Goal: Task Accomplishment & Management: Manage account settings

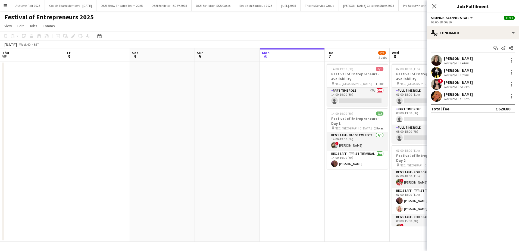
scroll to position [94, 0]
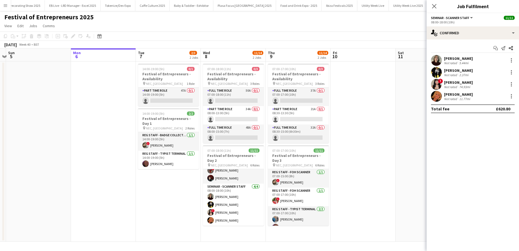
click at [459, 101] on div "Beverley Barton Not rated 11.77mi" at bounding box center [473, 96] width 92 height 11
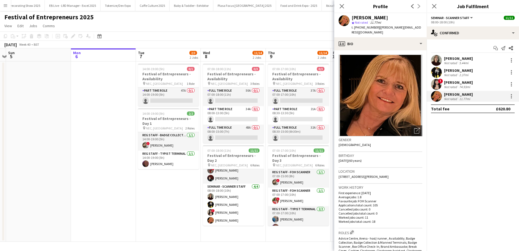
drag, startPoint x: 388, startPoint y: 18, endPoint x: 352, endPoint y: 16, distance: 36.2
click at [352, 16] on div "Beverley Barton" at bounding box center [387, 17] width 71 height 5
copy div "Beverley Barton"
drag, startPoint x: 407, startPoint y: 26, endPoint x: 378, endPoint y: 26, distance: 29.1
click at [378, 26] on span "| bev-12@outlook.com" at bounding box center [387, 29] width 70 height 9
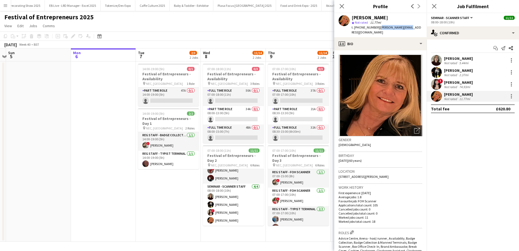
copy span "bev-12@outlook.com"
drag, startPoint x: 376, startPoint y: 27, endPoint x: 360, endPoint y: 28, distance: 15.8
click at [360, 28] on span "t. +447973661189" at bounding box center [366, 27] width 28 height 4
copy span "7973661189"
click at [341, 9] on app-icon "Close pop-in" at bounding box center [342, 6] width 8 height 8
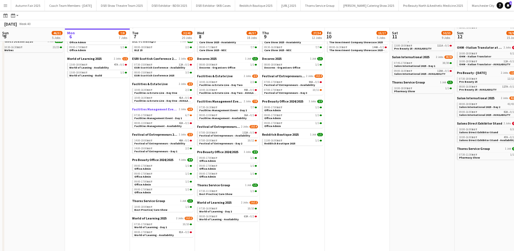
scroll to position [71, 0]
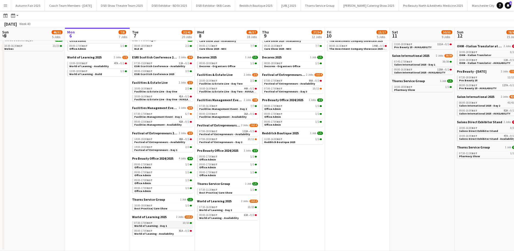
click at [169, 227] on link "07:30-17:00 BST 10/10 World of Learning - Day 1" at bounding box center [163, 224] width 58 height 6
click at [5, 7] on app-icon "Menu" at bounding box center [5, 5] width 4 height 4
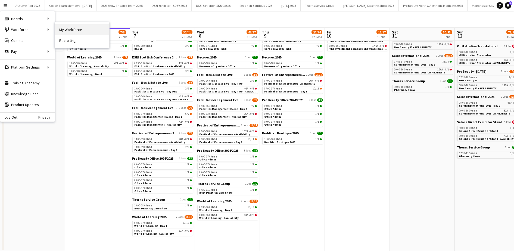
click at [71, 32] on link "My Workforce" at bounding box center [82, 29] width 54 height 11
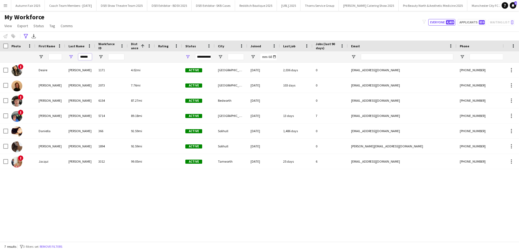
drag, startPoint x: 90, startPoint y: 57, endPoint x: 13, endPoint y: 30, distance: 81.7
click at [13, 30] on main "My Workforce View Views Default view New view Update view Delete view Edit name…" at bounding box center [259, 127] width 519 height 233
type input "*******"
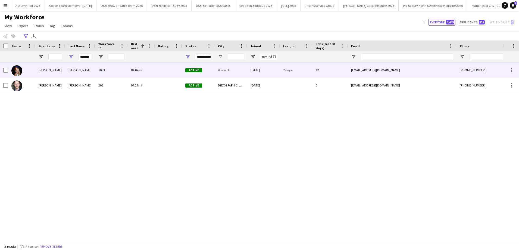
click at [46, 72] on div "Samantha" at bounding box center [50, 70] width 30 height 15
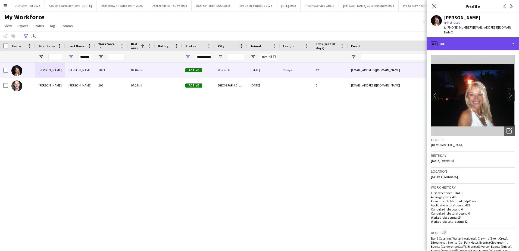
click at [514, 41] on div "profile Bio" at bounding box center [473, 43] width 92 height 13
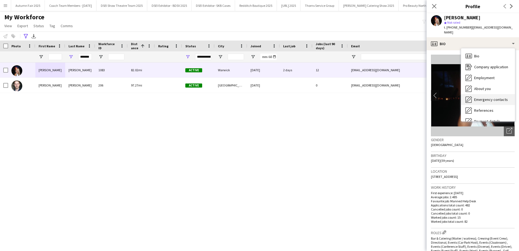
click at [497, 97] on span "Emergency contacts" at bounding box center [492, 99] width 34 height 5
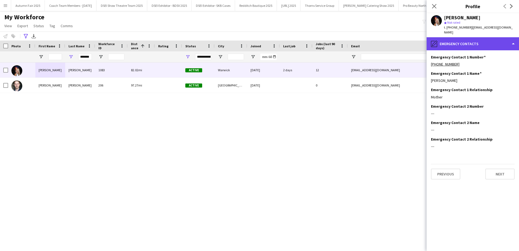
click at [514, 37] on div "pencil4 Emergency contacts" at bounding box center [473, 43] width 92 height 13
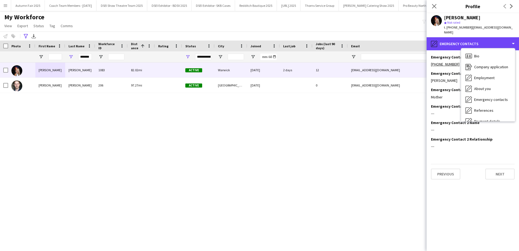
scroll to position [55, 0]
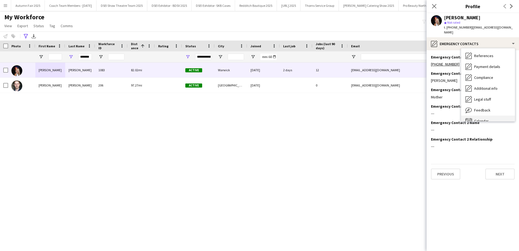
click at [493, 116] on div "Calendar Calendar" at bounding box center [488, 121] width 54 height 11
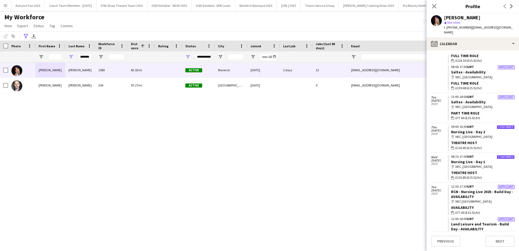
scroll to position [0, 0]
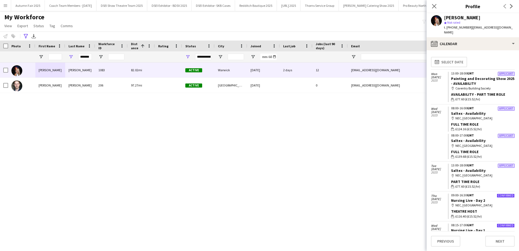
click at [4, 6] on app-icon "Menu" at bounding box center [5, 5] width 4 height 4
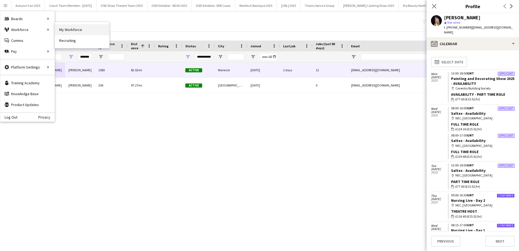
click at [68, 33] on link "My Workforce" at bounding box center [82, 29] width 54 height 11
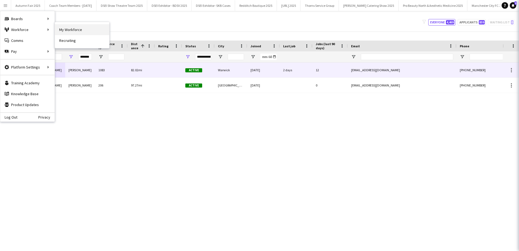
type input "**********"
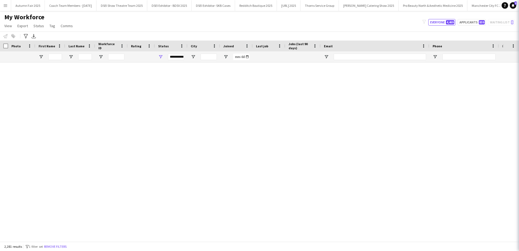
type input "*******"
type input "**********"
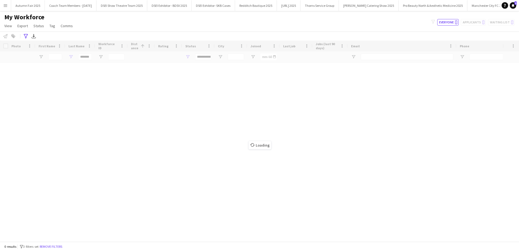
drag, startPoint x: 81, startPoint y: 58, endPoint x: 94, endPoint y: 58, distance: 12.2
click at [94, 58] on div "Workforce Details Photo First Name" at bounding box center [259, 141] width 519 height 201
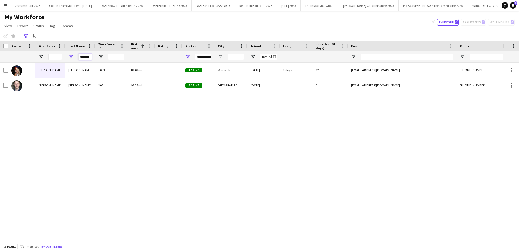
drag, startPoint x: 91, startPoint y: 57, endPoint x: 50, endPoint y: 51, distance: 42.1
click at [50, 51] on div "Workforce Details Photo First Name 1" at bounding box center [329, 52] width 658 height 22
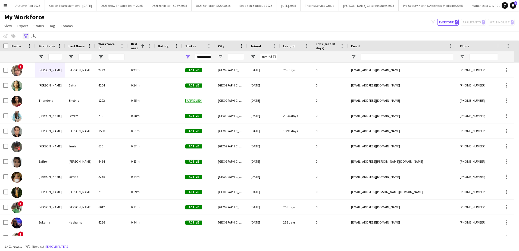
click at [27, 34] on icon at bounding box center [26, 36] width 4 height 4
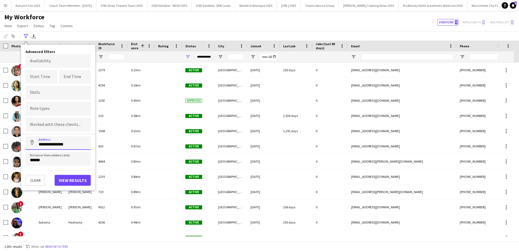
drag, startPoint x: 70, startPoint y: 147, endPoint x: 4, endPoint y: 135, distance: 67.3
click at [4, 135] on main "My Workforce View Views Default view New view Update view Delete view Edit name…" at bounding box center [259, 127] width 519 height 233
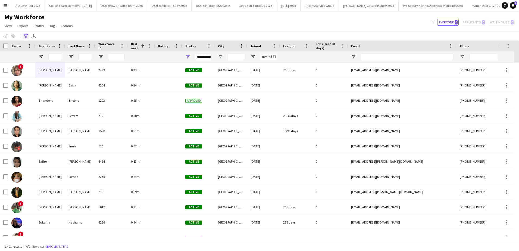
click at [25, 36] on icon at bounding box center [26, 36] width 4 height 4
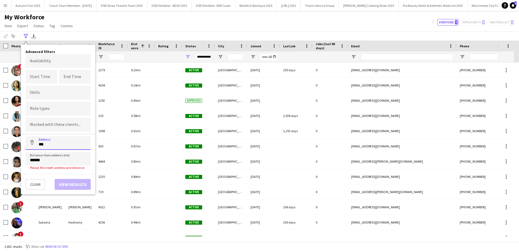
type input "***"
drag, startPoint x: 48, startPoint y: 161, endPoint x: 0, endPoint y: 147, distance: 49.8
click at [0, 147] on html "Menu Boards Boards Boards All jobs Status Workforce Workforce My Workforce Recr…" at bounding box center [259, 125] width 519 height 251
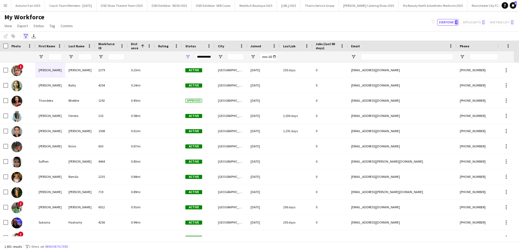
click at [25, 34] on icon at bounding box center [26, 36] width 4 height 4
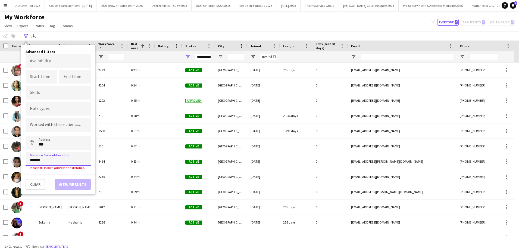
click at [36, 160] on input "******" at bounding box center [58, 159] width 65 height 14
type input "****"
type input "*****"
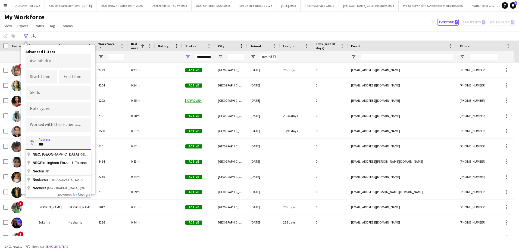
click at [61, 139] on input "***" at bounding box center [58, 143] width 65 height 14
type input "**********"
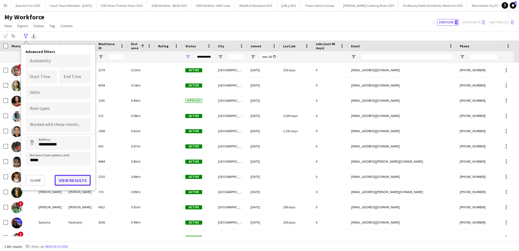
click at [75, 181] on button "View results" at bounding box center [73, 180] width 36 height 11
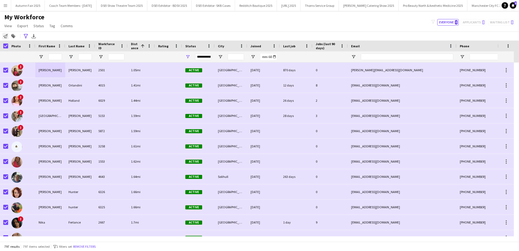
click at [5, 38] on icon at bounding box center [5, 36] width 4 height 4
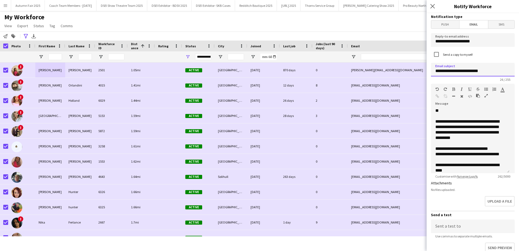
drag, startPoint x: 490, startPoint y: 72, endPoint x: 435, endPoint y: 72, distance: 55.5
click at [435, 72] on input "**********" at bounding box center [473, 70] width 84 height 14
type input "**********"
drag, startPoint x: 470, startPoint y: 128, endPoint x: 475, endPoint y: 127, distance: 4.7
click at [475, 127] on div "**********" at bounding box center [468, 130] width 65 height 22
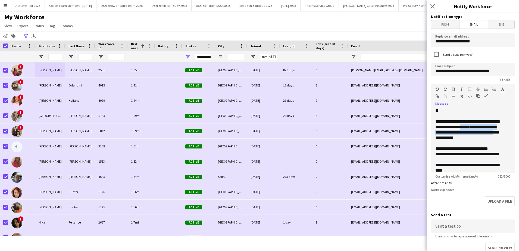
drag, startPoint x: 470, startPoint y: 139, endPoint x: 470, endPoint y: 128, distance: 11.4
click at [470, 128] on div "**********" at bounding box center [468, 130] width 65 height 22
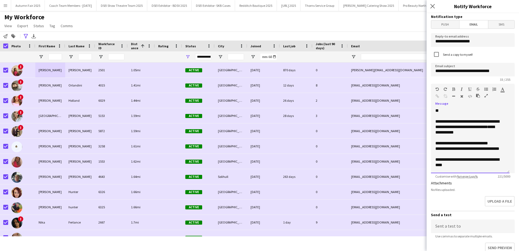
click at [472, 143] on span "**********" at bounding box center [462, 143] width 53 height 4
click at [483, 142] on span "**********" at bounding box center [460, 143] width 48 height 4
drag, startPoint x: 504, startPoint y: 140, endPoint x: 506, endPoint y: 162, distance: 22.1
click at [506, 162] on div "**********" at bounding box center [470, 140] width 79 height 65
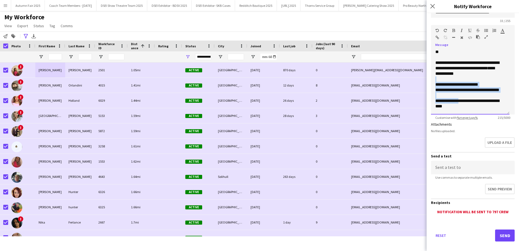
scroll to position [64, 0]
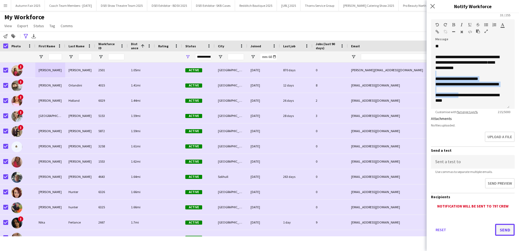
click at [498, 227] on button "Send" at bounding box center [505, 230] width 20 height 12
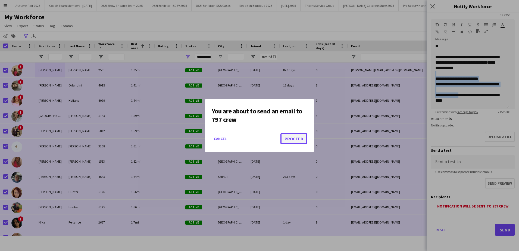
click at [292, 137] on button "Proceed" at bounding box center [294, 138] width 27 height 11
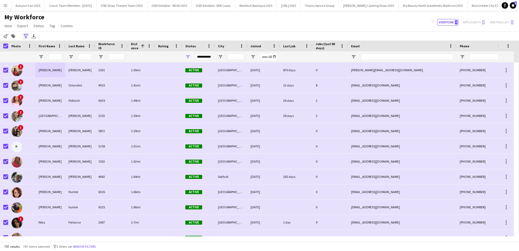
click at [27, 37] on icon "Advanced filters" at bounding box center [26, 36] width 4 height 4
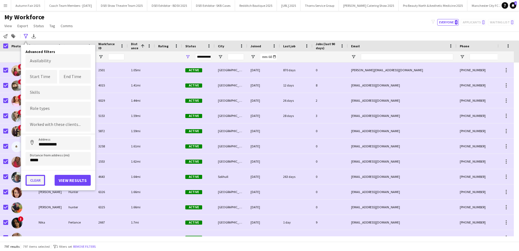
click at [34, 184] on button "Clear" at bounding box center [36, 180] width 20 height 11
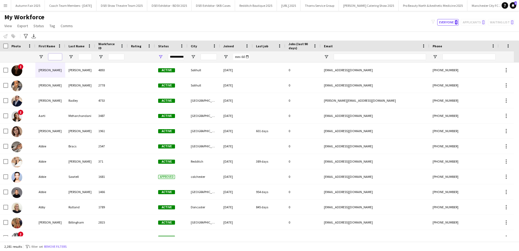
click at [56, 60] on input "First Name Filter Input" at bounding box center [55, 57] width 14 height 7
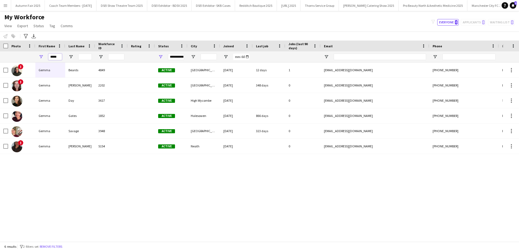
type input "*****"
drag, startPoint x: 51, startPoint y: 57, endPoint x: 71, endPoint y: 55, distance: 19.4
click at [71, 55] on div "**********" at bounding box center [315, 56] width 630 height 11
click at [94, 56] on div at bounding box center [80, 56] width 30 height 11
click at [89, 56] on input "Last Name Filter Input" at bounding box center [85, 57] width 14 height 7
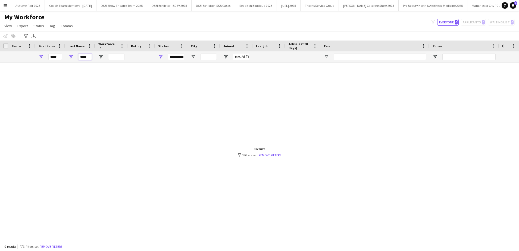
type input "*****"
drag, startPoint x: 51, startPoint y: 59, endPoint x: 64, endPoint y: 56, distance: 13.9
click at [64, 56] on div "*****" at bounding box center [50, 56] width 30 height 11
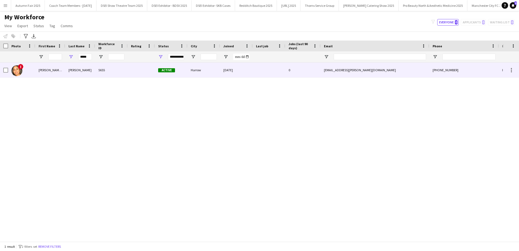
click at [52, 71] on div "Vaijayanthi (known as Jaya )" at bounding box center [50, 70] width 30 height 15
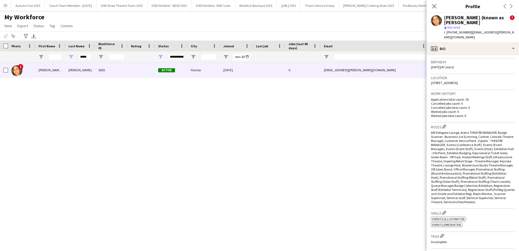
scroll to position [0, 0]
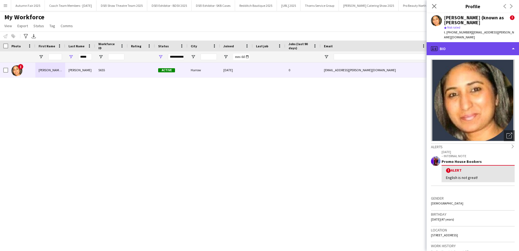
click at [513, 42] on div "profile Bio" at bounding box center [473, 48] width 92 height 13
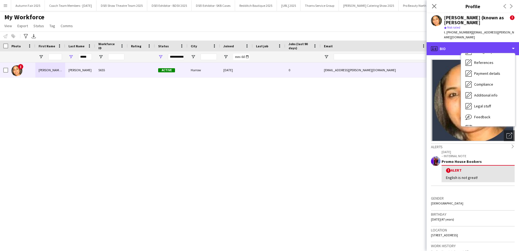
scroll to position [62, 0]
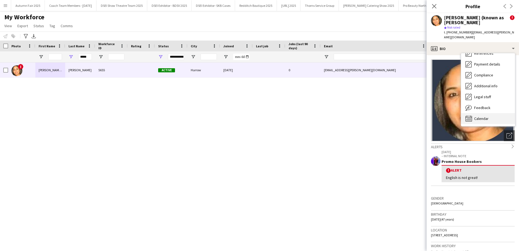
click at [490, 117] on div "Calendar Calendar" at bounding box center [488, 118] width 54 height 11
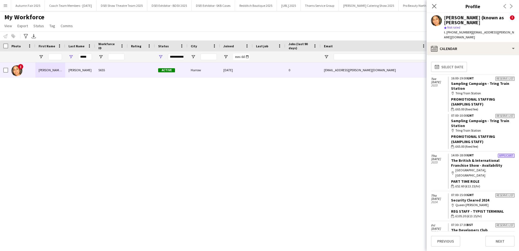
drag, startPoint x: 515, startPoint y: 111, endPoint x: 514, endPoint y: 117, distance: 5.9
click at [514, 117] on app-calendar-tab "calendar-full Select date Tue 4 Feb 2025 Reserve list 16:00-19:00 GMT Sampling …" at bounding box center [473, 153] width 92 height 196
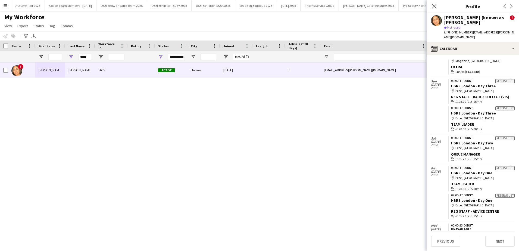
scroll to position [441, 0]
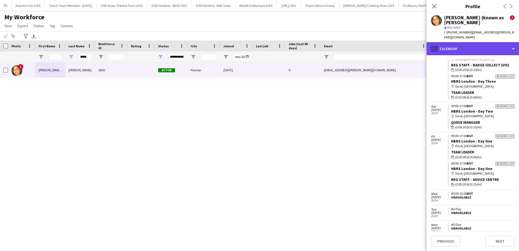
click at [514, 44] on div "calendar-full Calendar" at bounding box center [473, 48] width 92 height 13
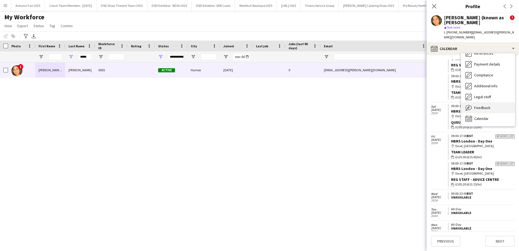
click at [484, 105] on span "Feedback" at bounding box center [483, 107] width 16 height 5
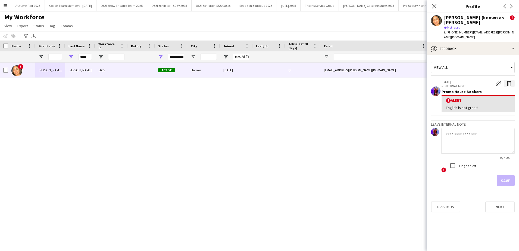
click at [511, 81] on app-icon "Delete alert" at bounding box center [509, 83] width 5 height 5
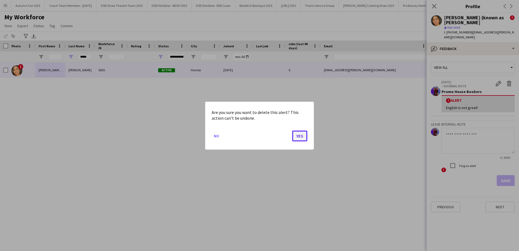
click at [302, 136] on button "Yes" at bounding box center [299, 135] width 15 height 11
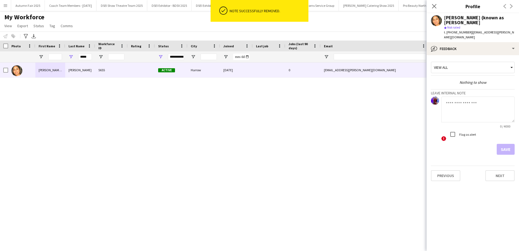
click at [453, 106] on textarea at bounding box center [478, 110] width 73 height 26
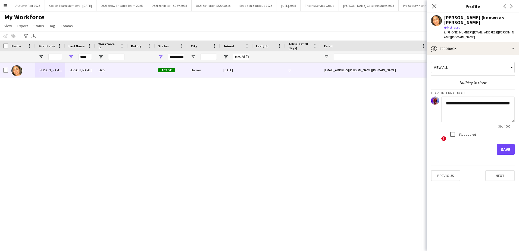
type textarea "**********"
click at [503, 144] on button "Save" at bounding box center [506, 149] width 18 height 11
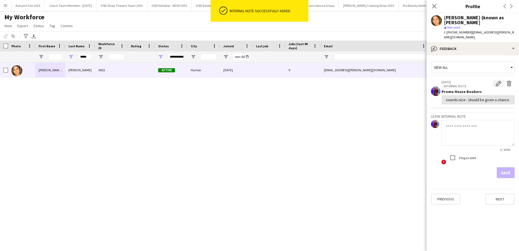
click at [501, 81] on app-icon "Edit internal note" at bounding box center [498, 83] width 5 height 5
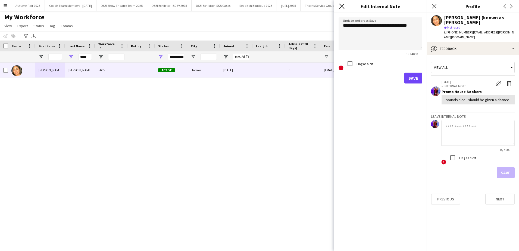
click at [339, 7] on icon "Close pop-in" at bounding box center [341, 6] width 5 height 5
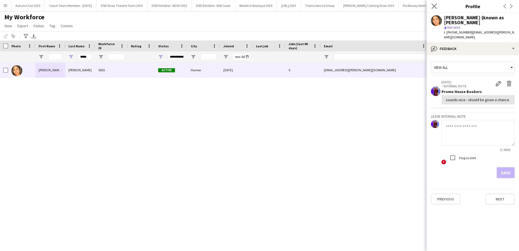
click at [438, 5] on app-icon "Close pop-in" at bounding box center [435, 6] width 8 height 8
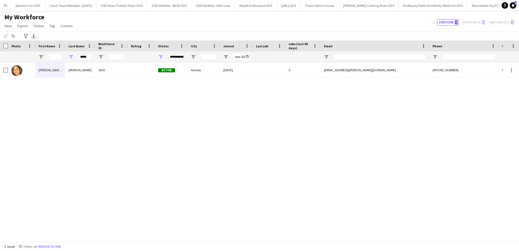
click at [347, 136] on div "Vaijayanthi (known as Jaya ) Aneet 5655 Active Harrow 19-09-2024 0 jaya.aneet@g…" at bounding box center [251, 150] width 503 height 174
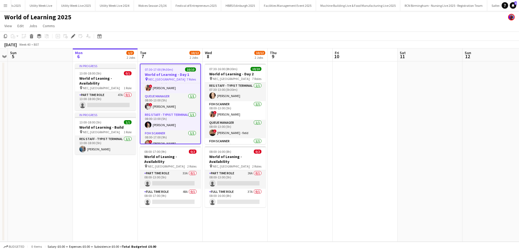
scroll to position [34, 0]
click at [179, 126] on app-card-role "Reg Staff - Typist Terminal 1/1 08:00-13:00 (5h) Samantha Durrant" at bounding box center [171, 121] width 60 height 18
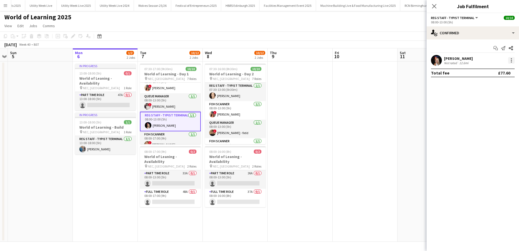
click at [512, 62] on div at bounding box center [511, 61] width 1 height 1
click at [494, 126] on button "Remove" at bounding box center [494, 122] width 42 height 13
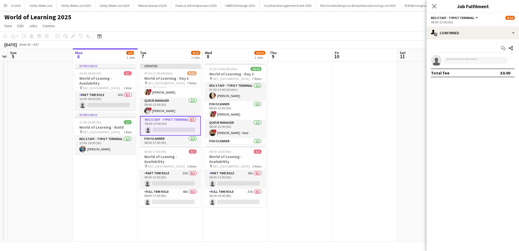
click at [370, 116] on app-date-cell at bounding box center [365, 151] width 65 height 180
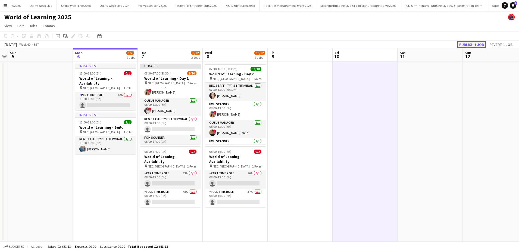
click at [467, 46] on button "Publish 1 job" at bounding box center [471, 44] width 29 height 7
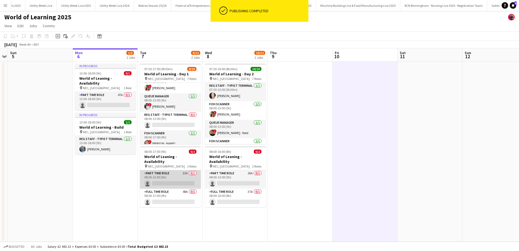
click at [179, 175] on app-card-role "Part Time Role 33A 0/1 08:00-13:00 (5h) single-neutral-actions" at bounding box center [170, 179] width 61 height 18
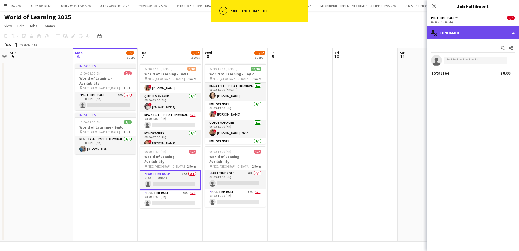
click at [514, 35] on div "single-neutral-actions-check-2 Confirmed" at bounding box center [473, 32] width 92 height 13
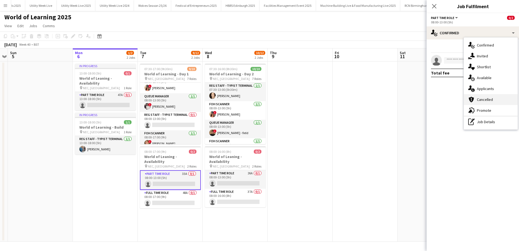
click at [488, 94] on div "cancellation Cancelled" at bounding box center [491, 99] width 54 height 11
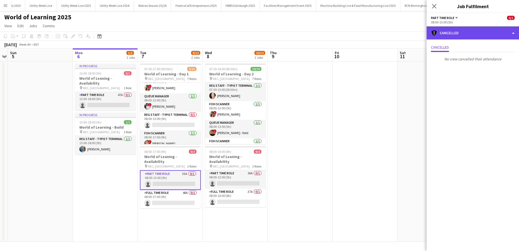
click at [514, 33] on div "cancellation Cancelled" at bounding box center [473, 32] width 92 height 13
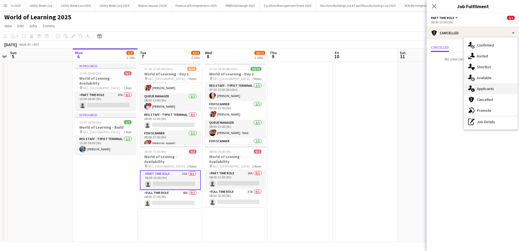
click at [484, 92] on div "single-neutral-actions-information Applicants" at bounding box center [491, 88] width 54 height 11
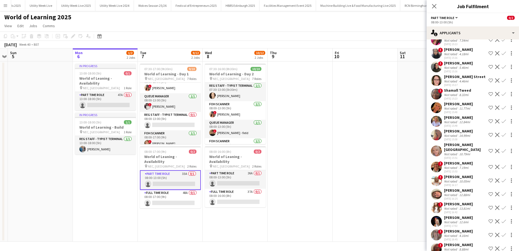
scroll to position [209, 0]
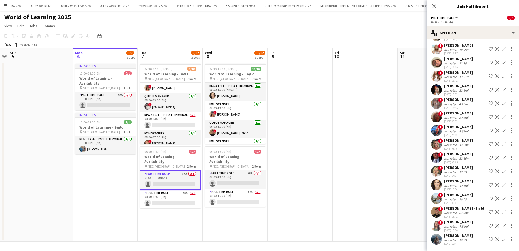
click at [470, 206] on div "[PERSON_NAME] - field" at bounding box center [464, 208] width 40 height 5
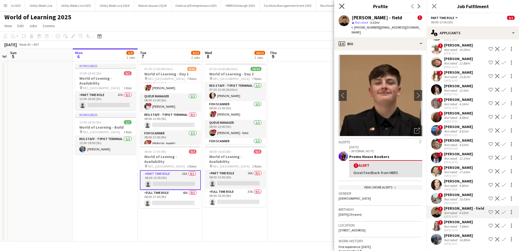
click at [344, 5] on icon at bounding box center [341, 6] width 5 height 5
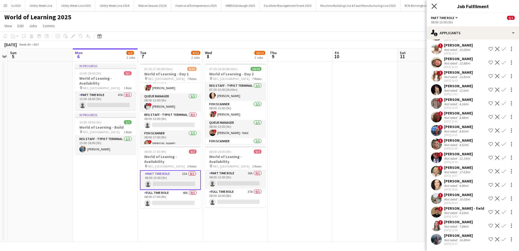
click at [433, 7] on icon at bounding box center [434, 6] width 5 height 5
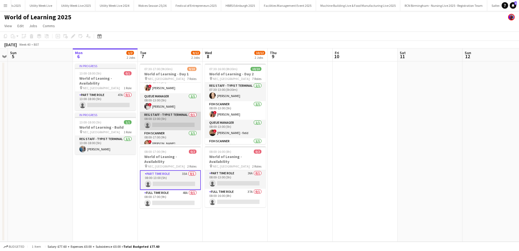
click at [180, 124] on app-card-role "Reg Staff - Typist Terminal 0/1 08:00-13:00 (5h) single-neutral-actions" at bounding box center [170, 121] width 61 height 18
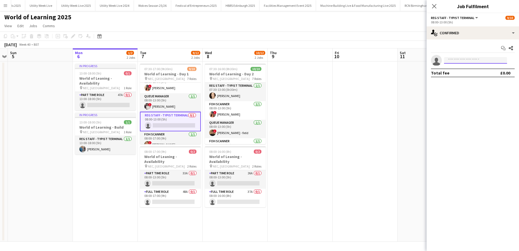
click at [457, 61] on input at bounding box center [475, 60] width 63 height 7
type input "*"
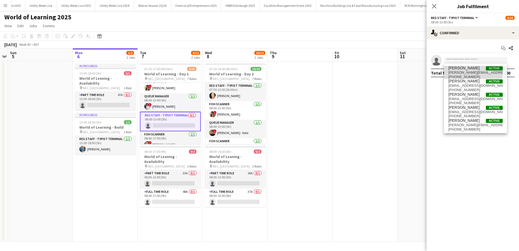
click at [462, 70] on span "Linda Clamp" at bounding box center [464, 68] width 31 height 5
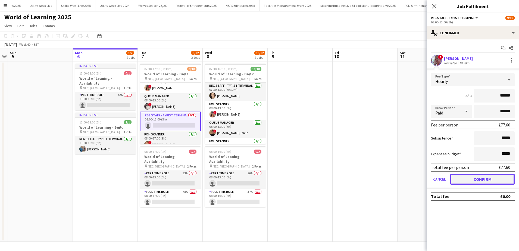
click at [477, 179] on button "Confirm" at bounding box center [483, 179] width 64 height 11
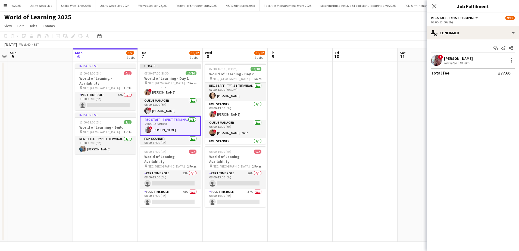
click at [380, 152] on app-date-cell at bounding box center [365, 151] width 65 height 180
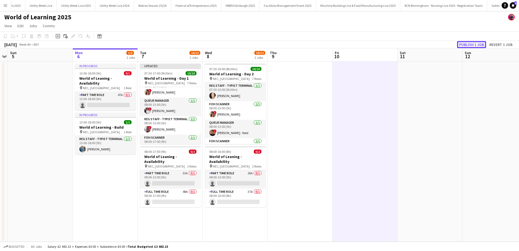
click at [468, 47] on button "Publish 1 job" at bounding box center [471, 44] width 29 height 7
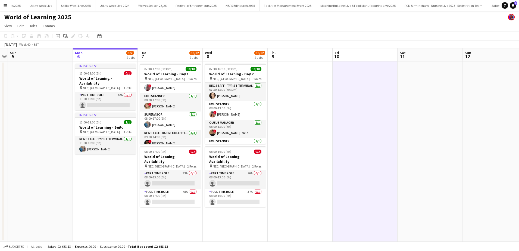
scroll to position [92, 0]
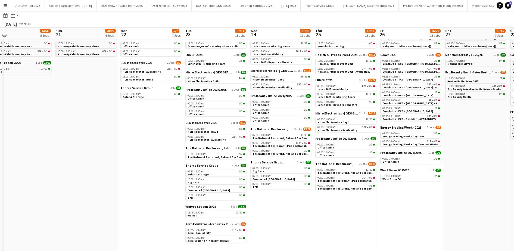
scroll to position [48, 0]
click at [217, 46] on span "Booker Catering Show - Build" at bounding box center [213, 46] width 51 height 4
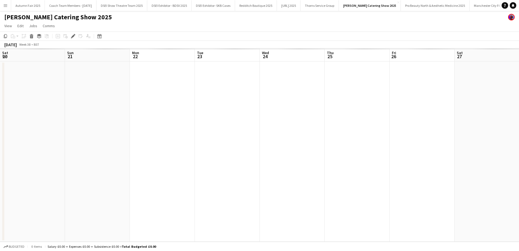
scroll to position [0, 187]
